Goal: Obtain resource: Download file/media

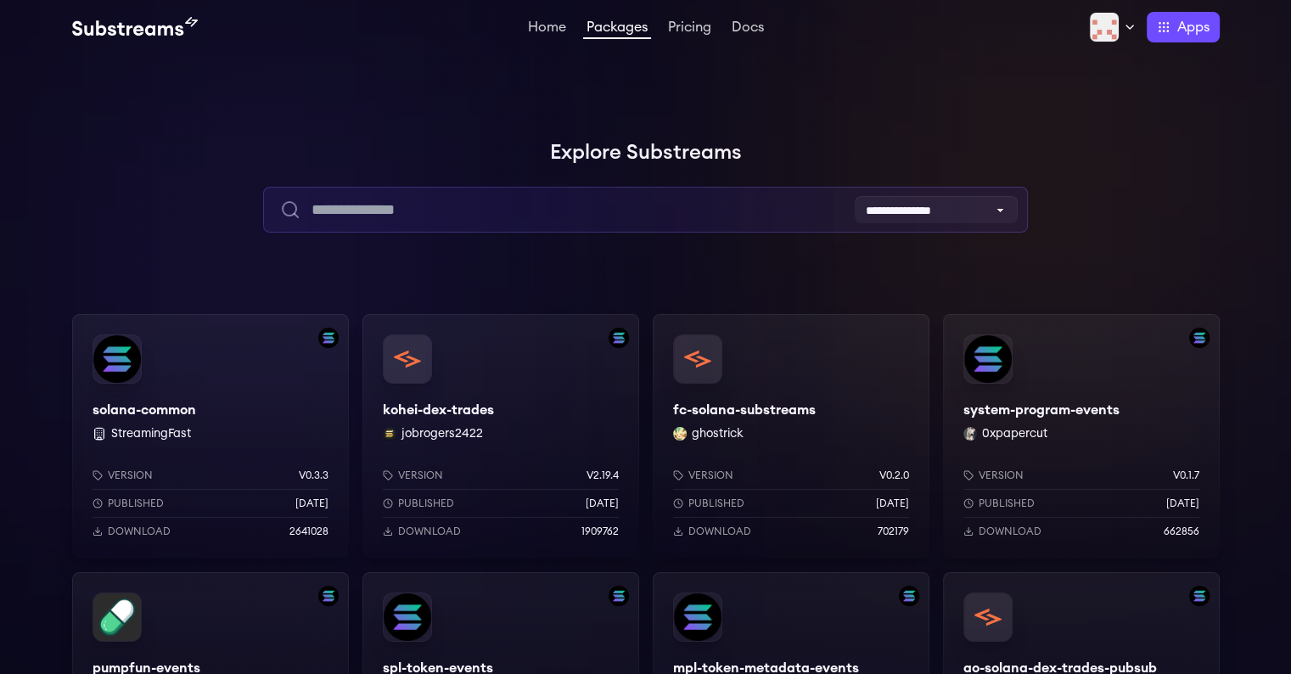
click at [491, 201] on input "text" at bounding box center [645, 210] width 765 height 46
type input "*******"
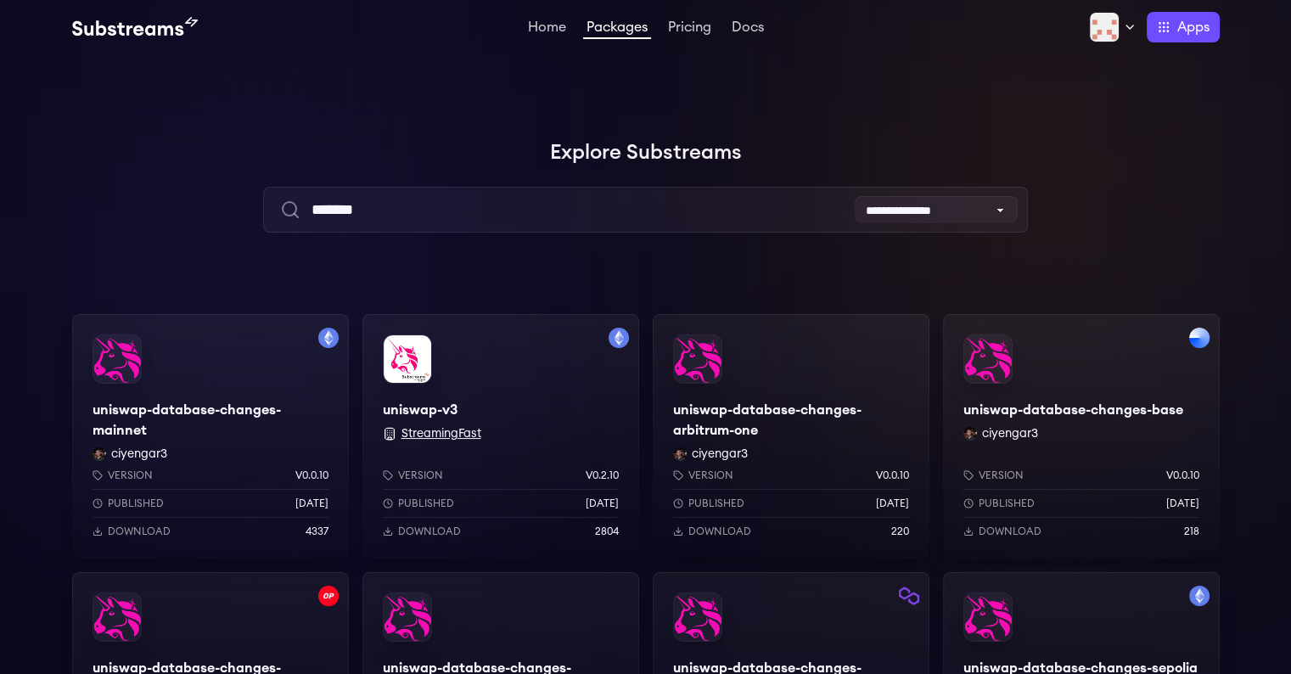
click at [428, 428] on button "StreamingFast" at bounding box center [441, 433] width 80 height 17
click at [151, 530] on p "Download" at bounding box center [139, 531] width 63 height 14
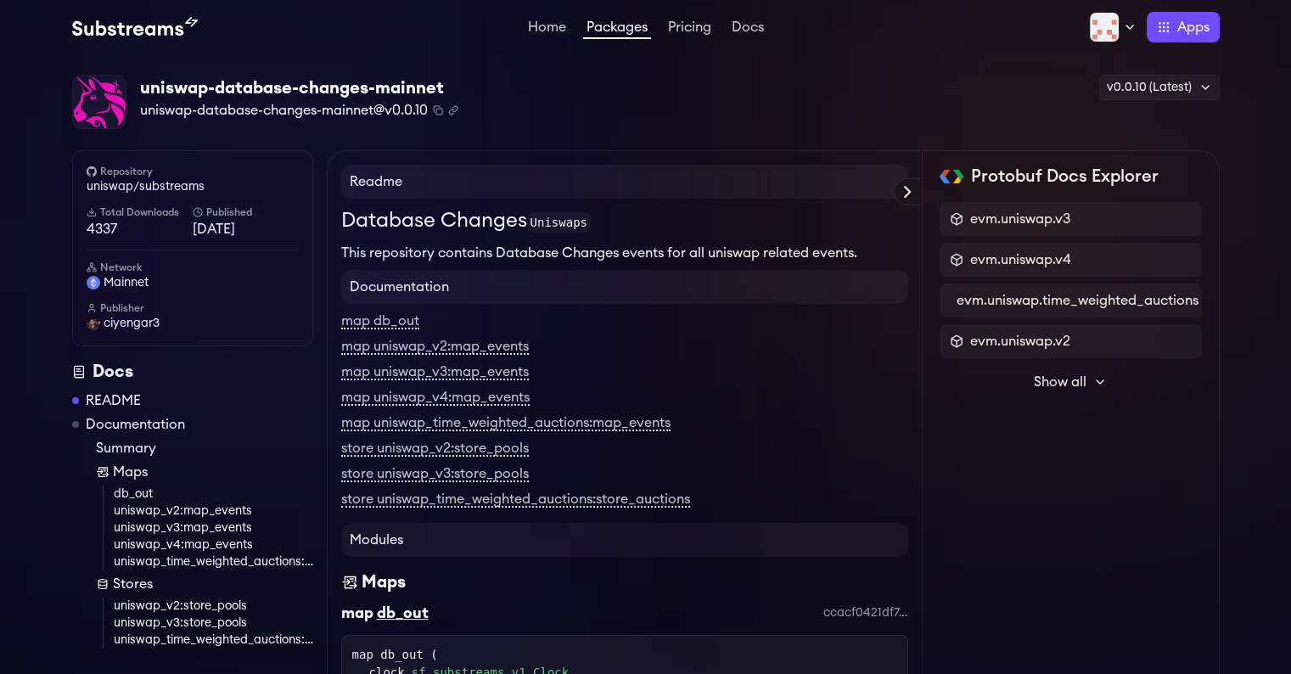
click at [645, 104] on div "uniswap-database-changes-mainnet uniswap-database-changes-mainnet@v0.0.10 Copie…" at bounding box center [645, 102] width 1147 height 55
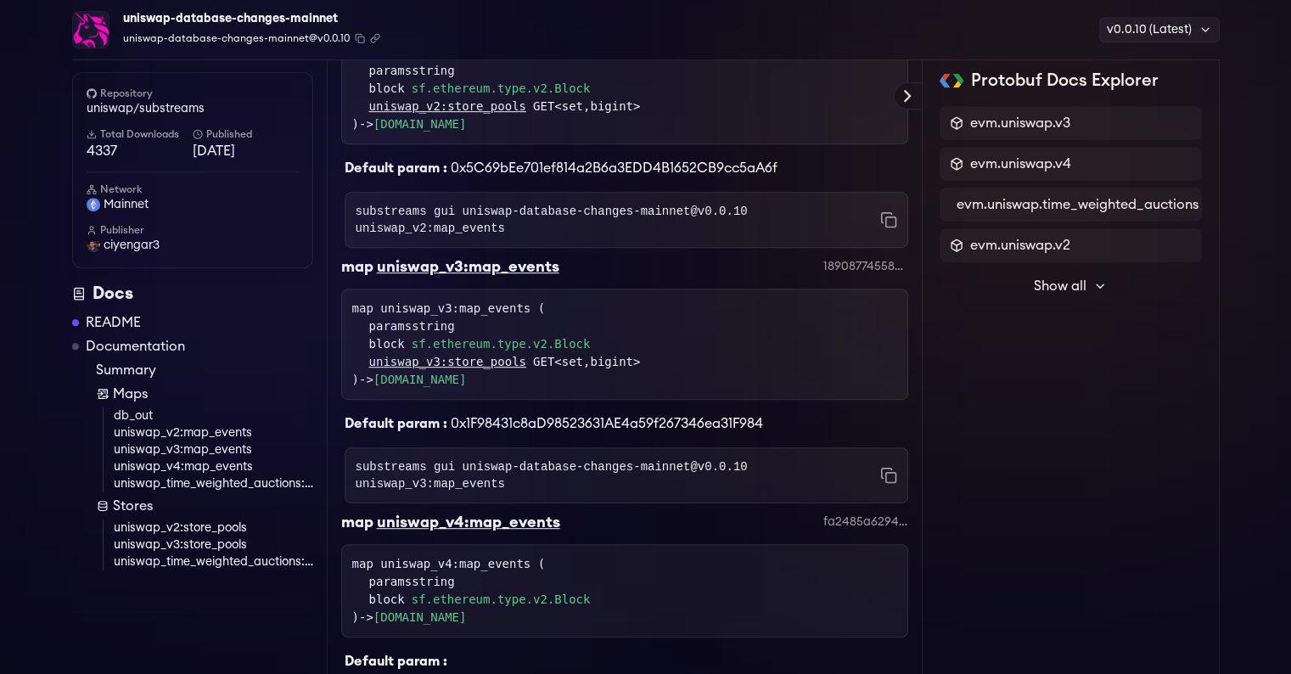
scroll to position [941, 0]
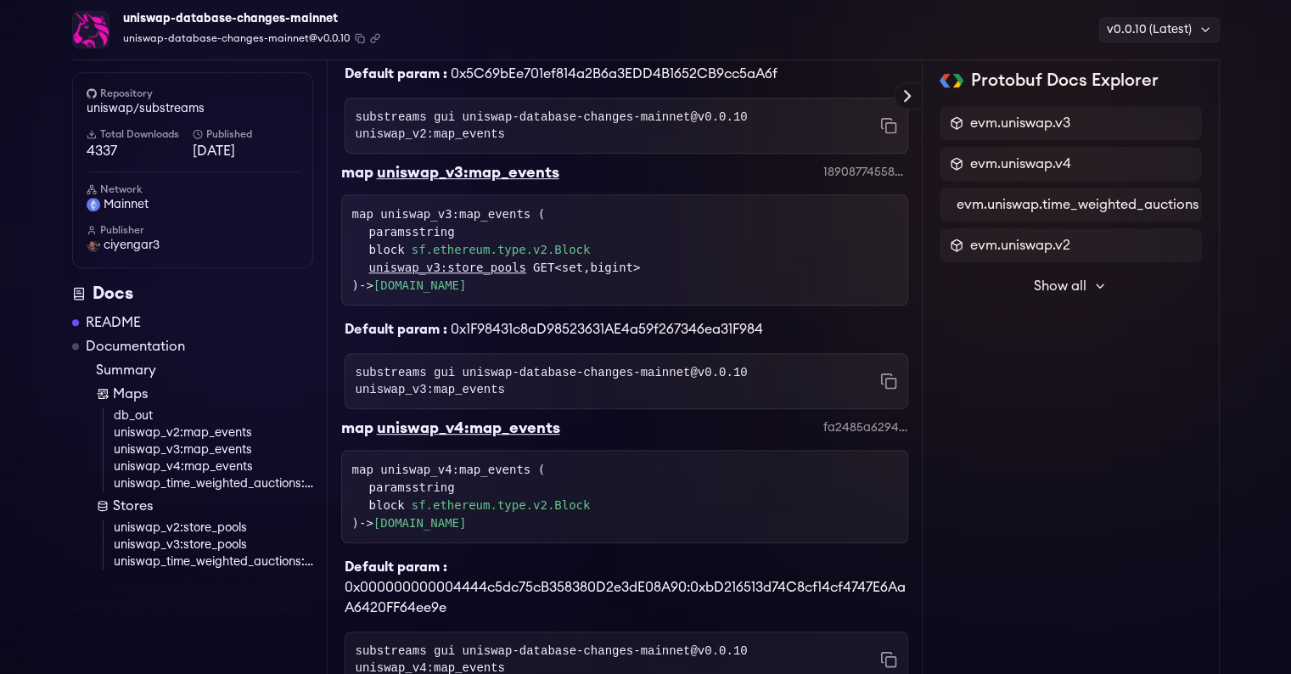
click at [2, 430] on div "uniswap-database-changes-mainnet uniswap-database-changes-mainnet@v0.0.10 Copie…" at bounding box center [645, 413] width 1291 height 2601
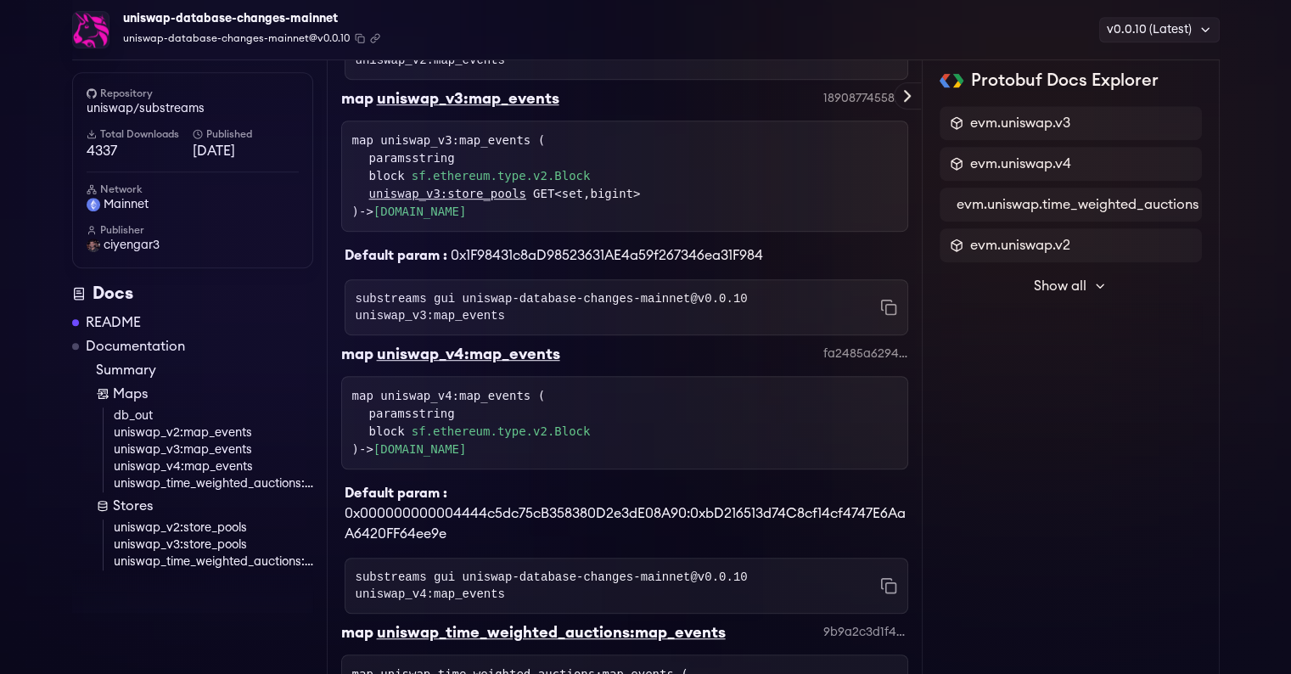
scroll to position [75, 0]
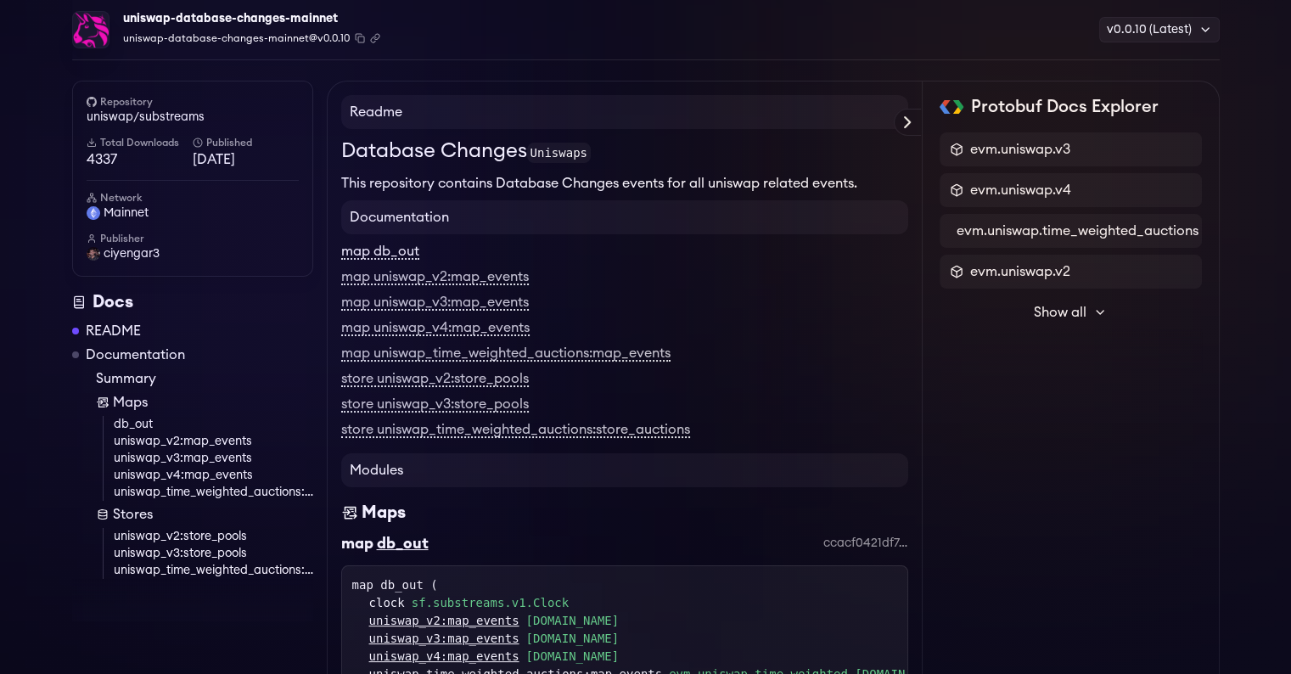
click at [406, 253] on link "map db_out" at bounding box center [380, 251] width 78 height 15
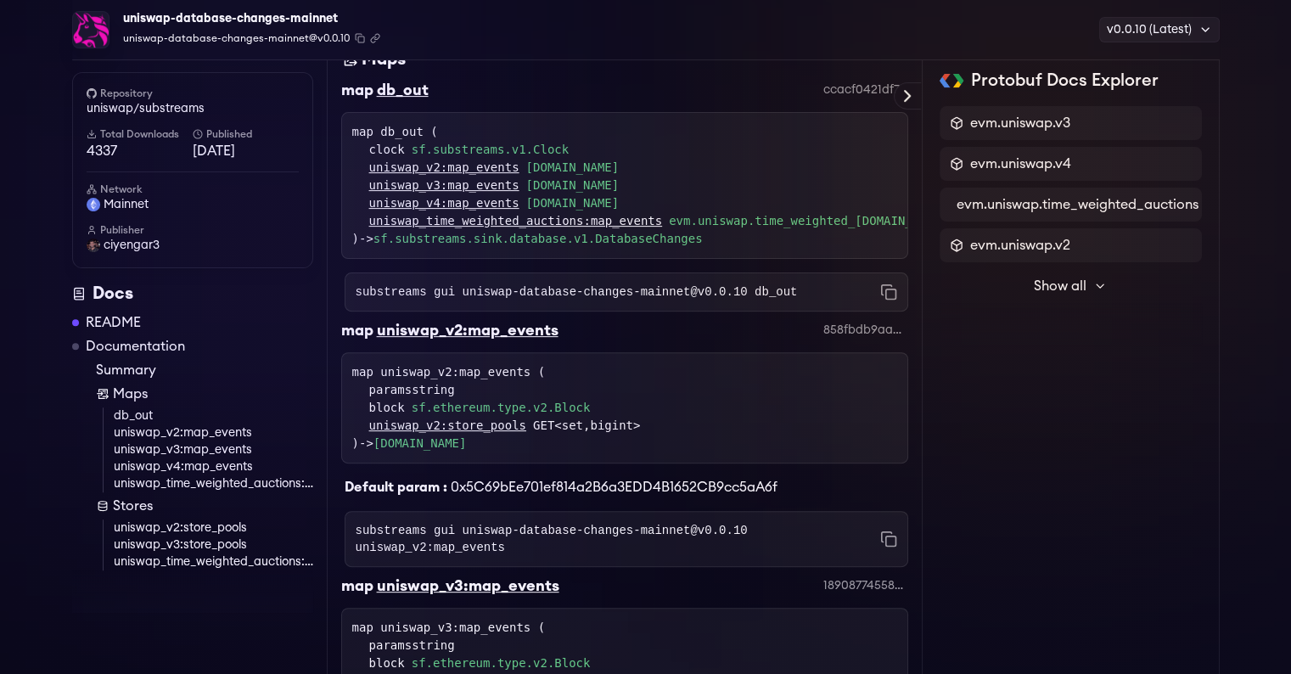
scroll to position [538, 0]
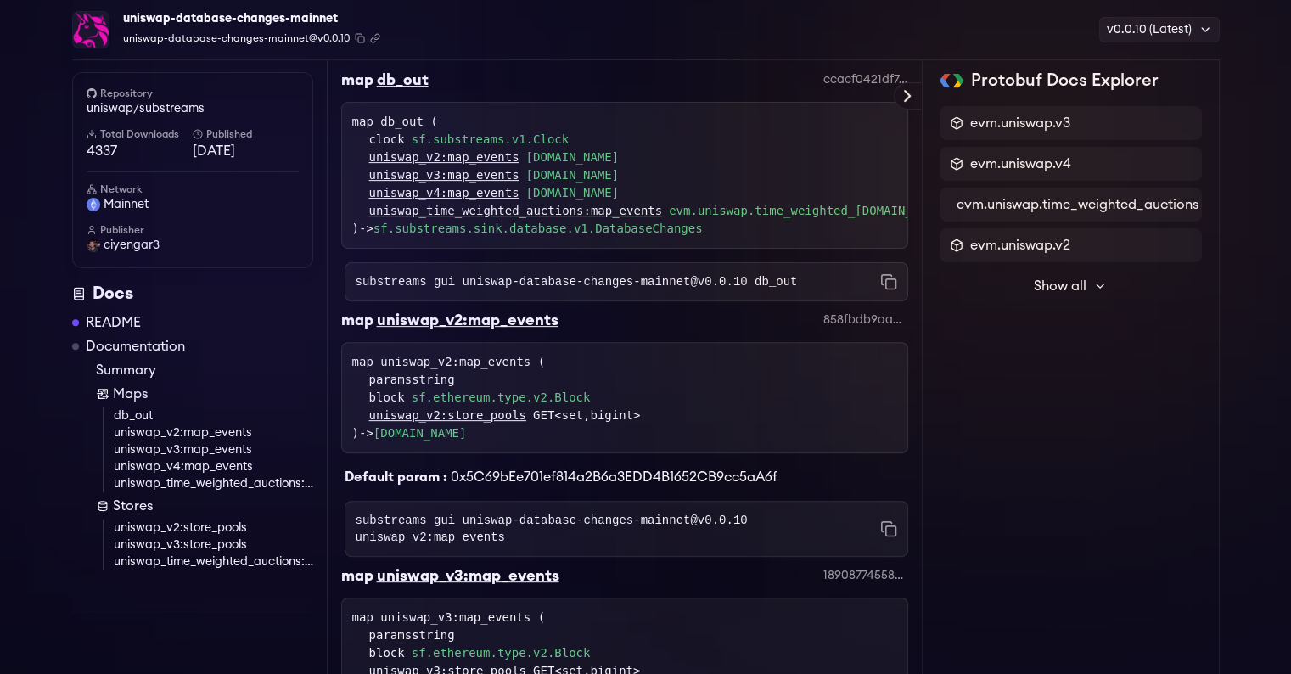
click at [482, 39] on div "uniswap-database-changes-mainnet uniswap-database-changes-mainnet@v0.0.10 Copie…" at bounding box center [645, 30] width 1147 height 60
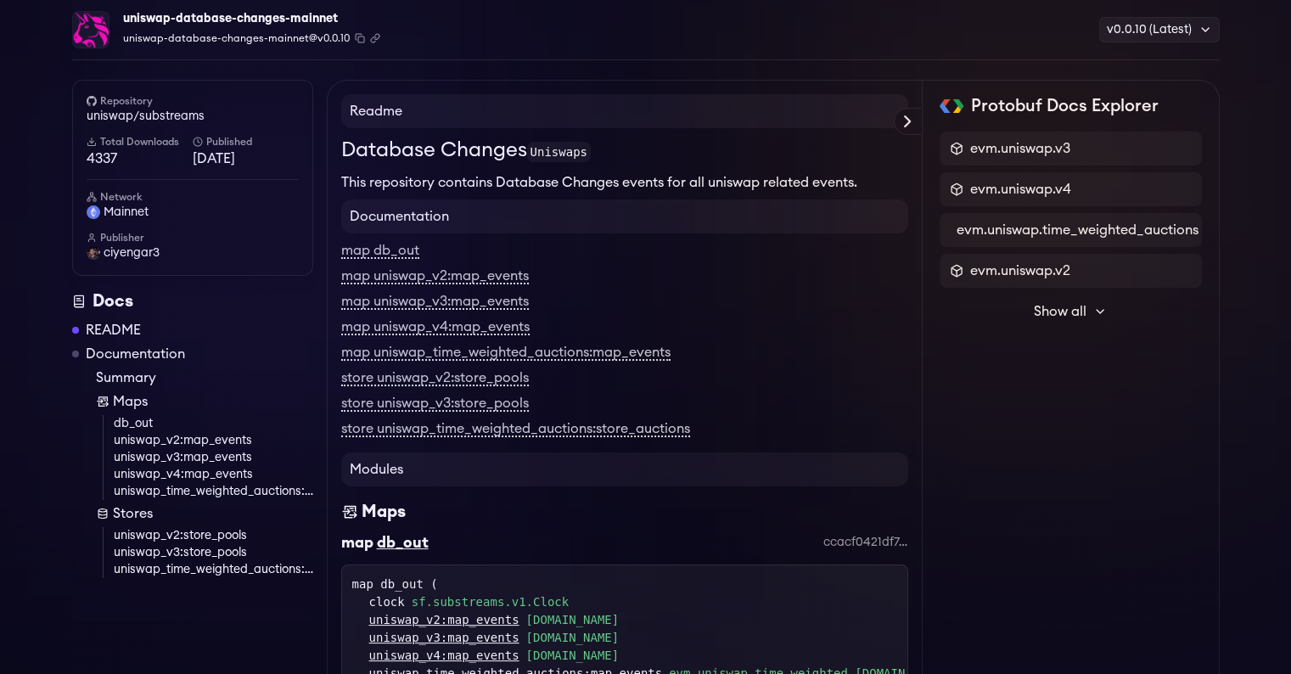
scroll to position [0, 0]
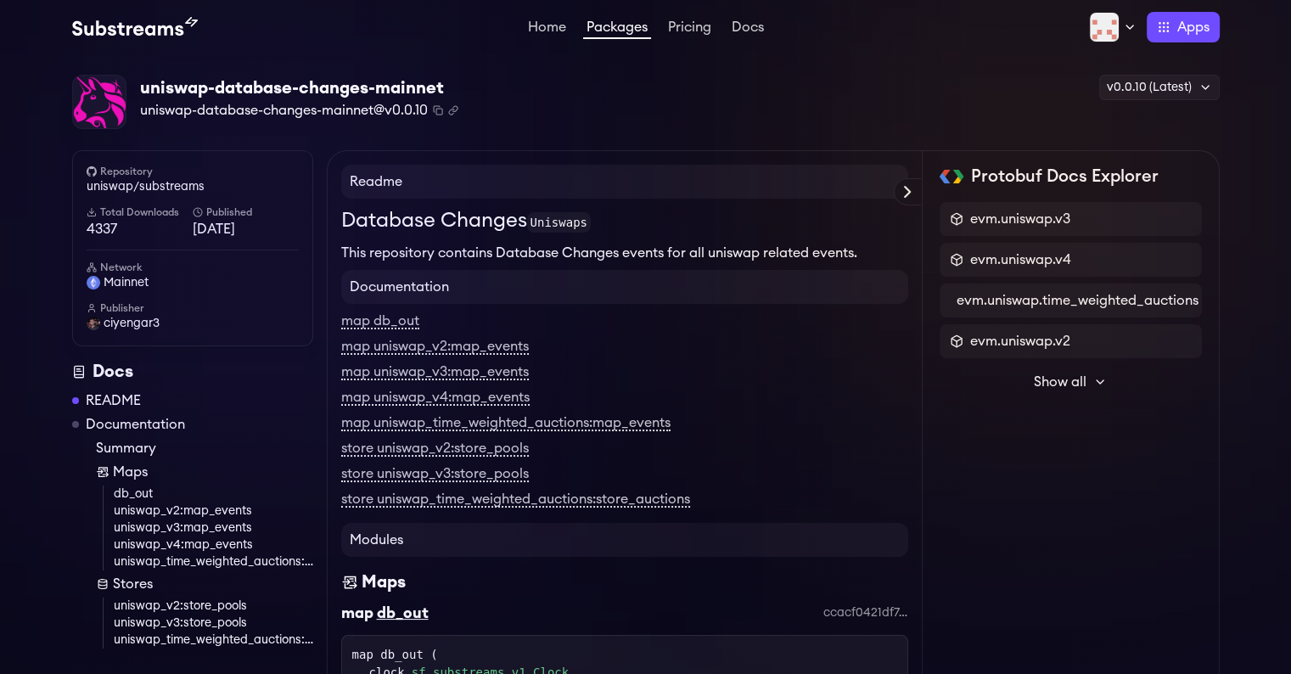
click at [682, 101] on div "uniswap-database-changes-mainnet uniswap-database-changes-mainnet@v0.0.10 Copie…" at bounding box center [645, 102] width 1147 height 55
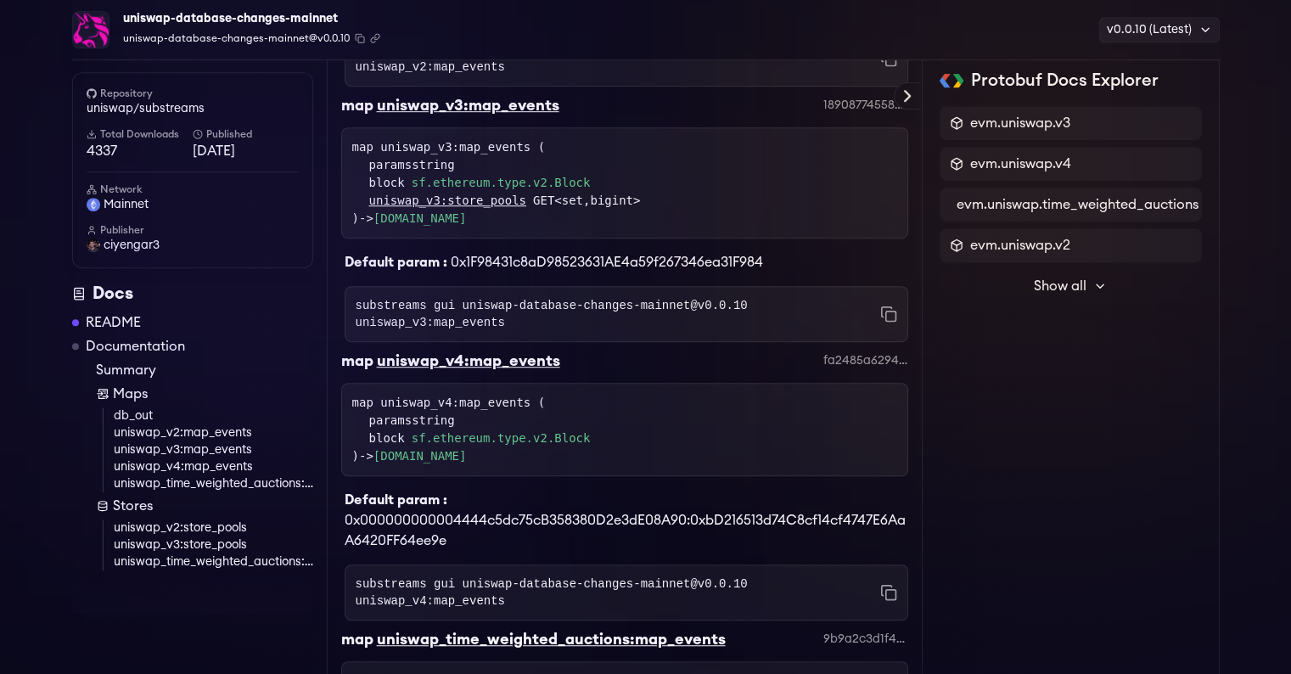
scroll to position [1000, 0]
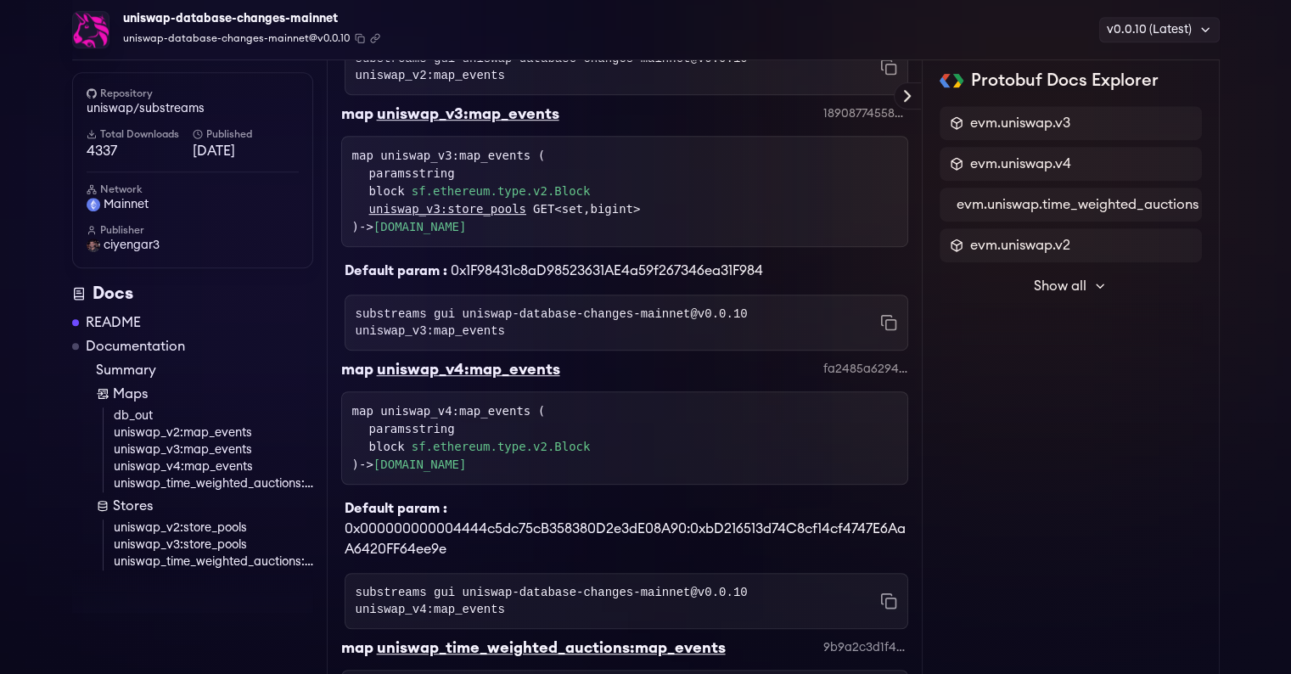
click at [1025, 334] on div "evm.uniswap.v3 evm.uniswap.v4 evm.uniswap.time_weighted_auctions evm.uniswap.v2…" at bounding box center [1070, 225] width 262 height 239
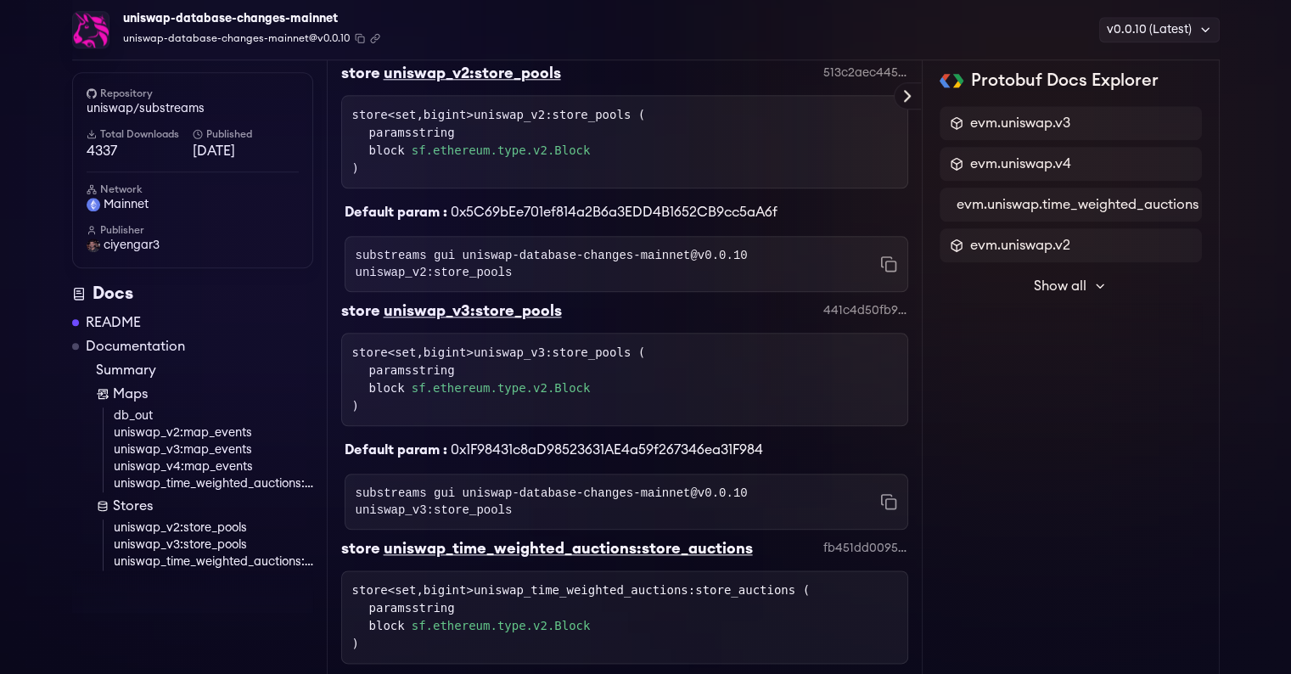
scroll to position [1870, 0]
